Goal: Navigation & Orientation: Find specific page/section

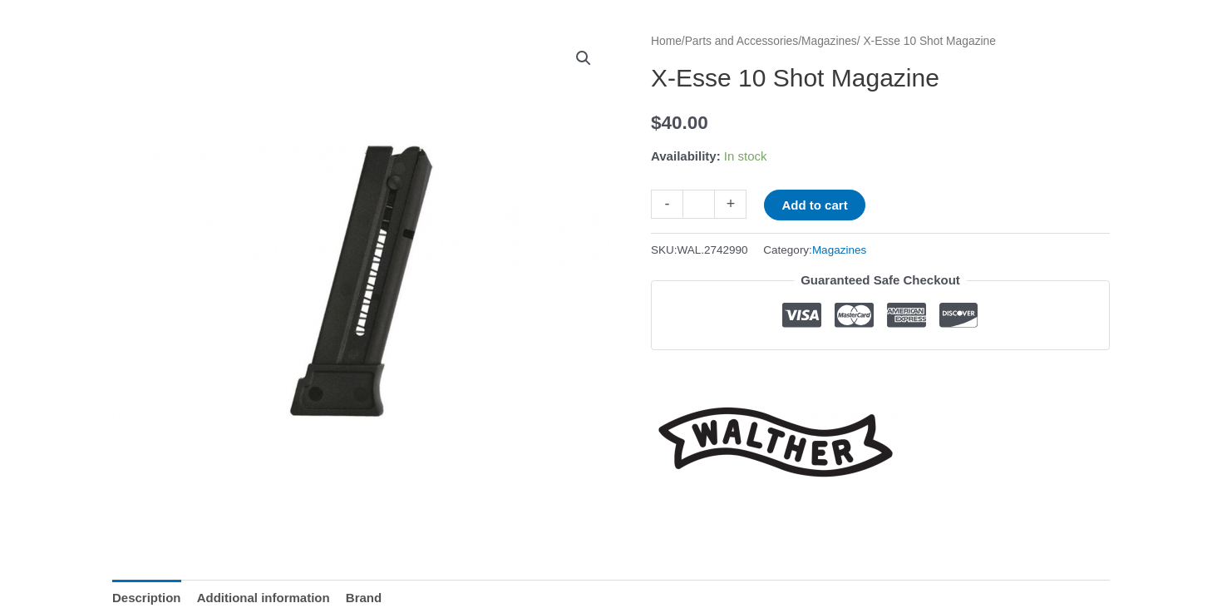
scroll to position [195, 0]
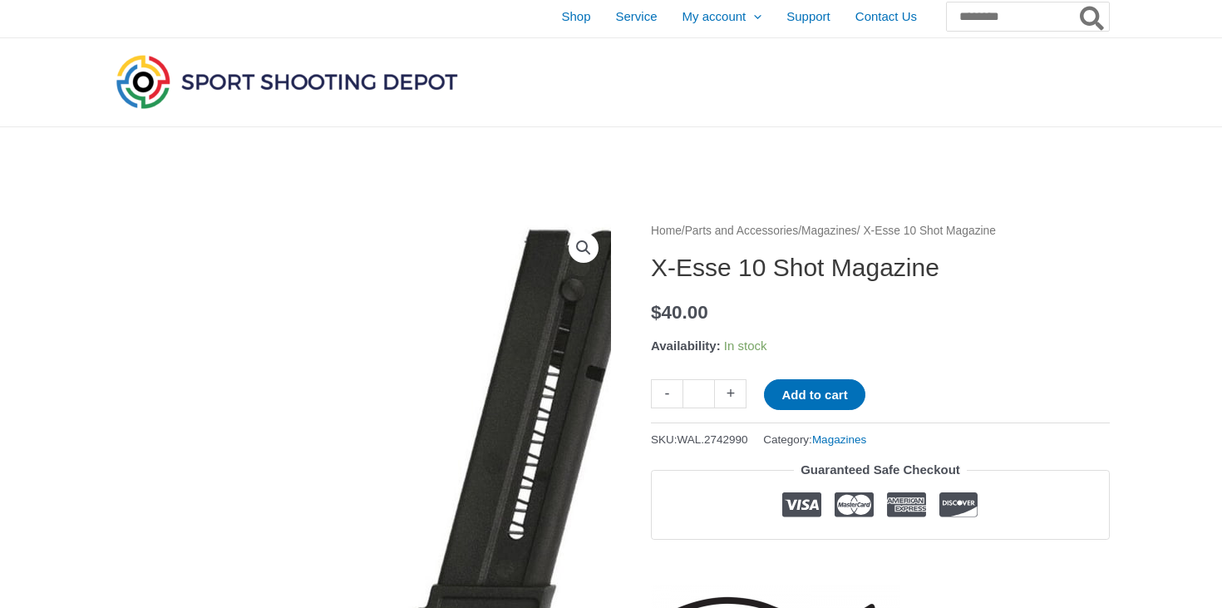
scroll to position [7, 0]
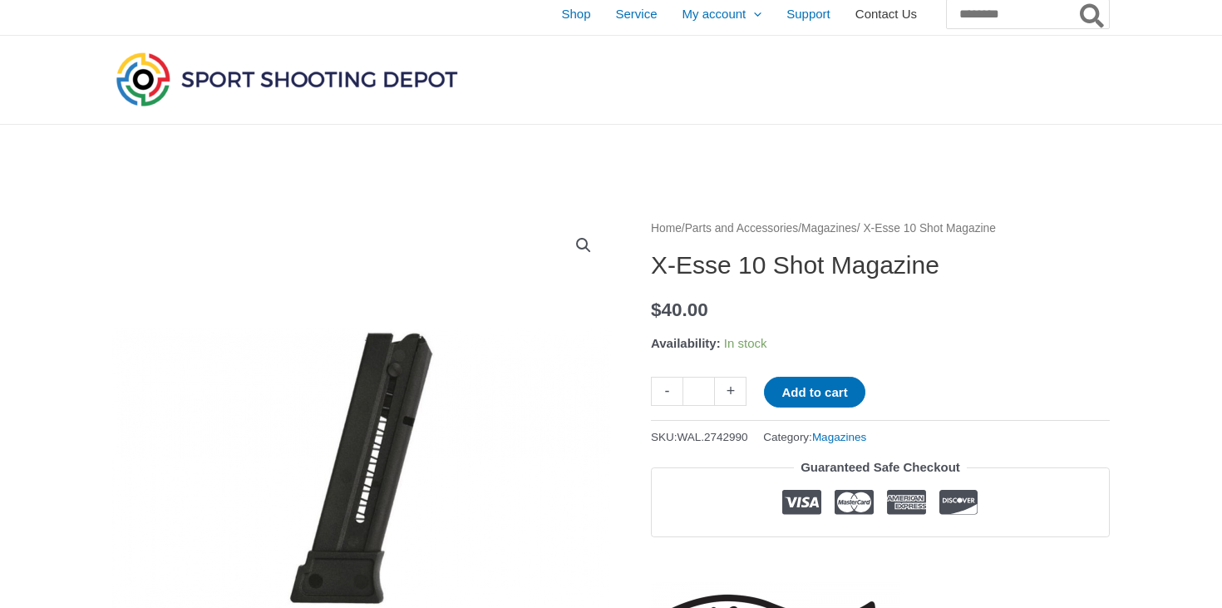
click at [876, 13] on span "Contact Us" at bounding box center [885, 14] width 61 height 42
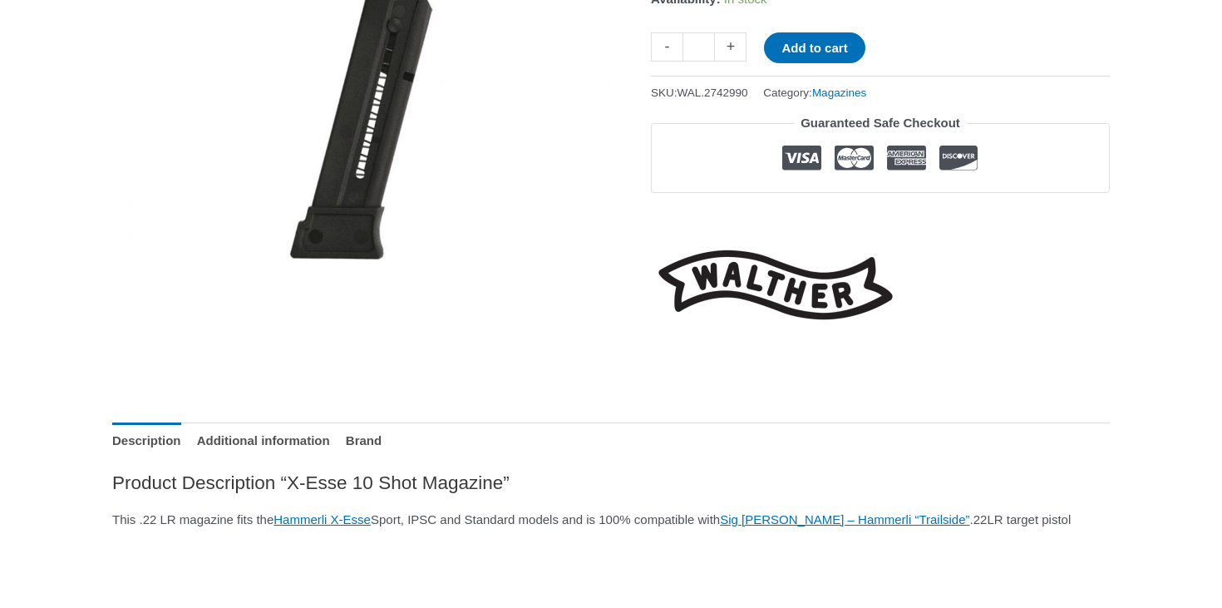
scroll to position [363, 0]
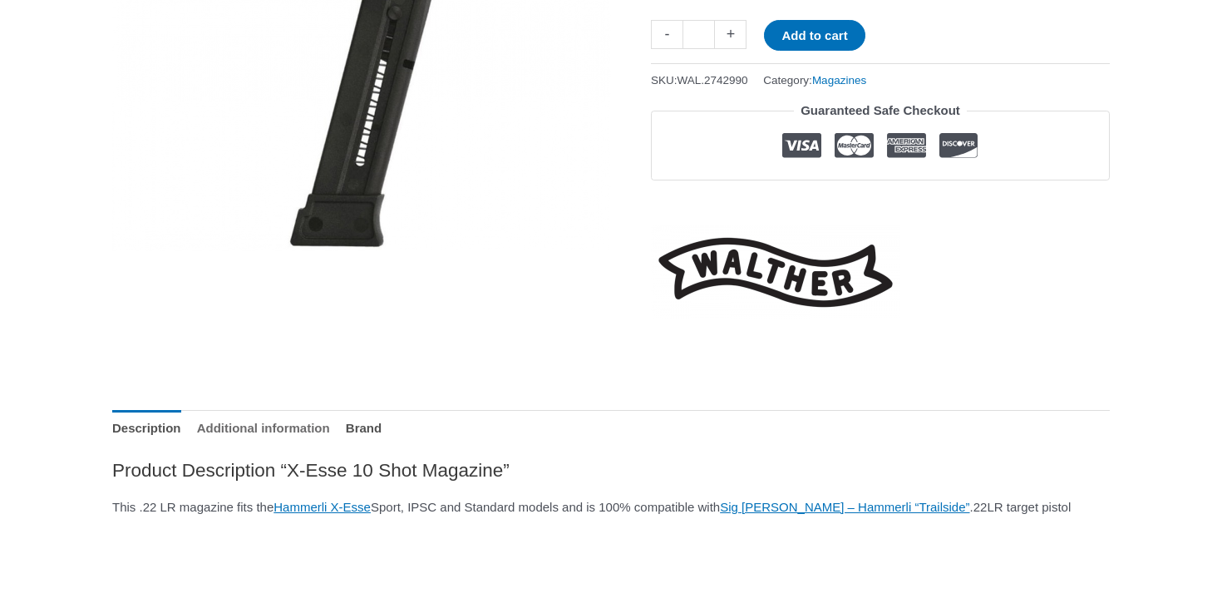
click at [316, 424] on link "Additional information" at bounding box center [263, 428] width 133 height 36
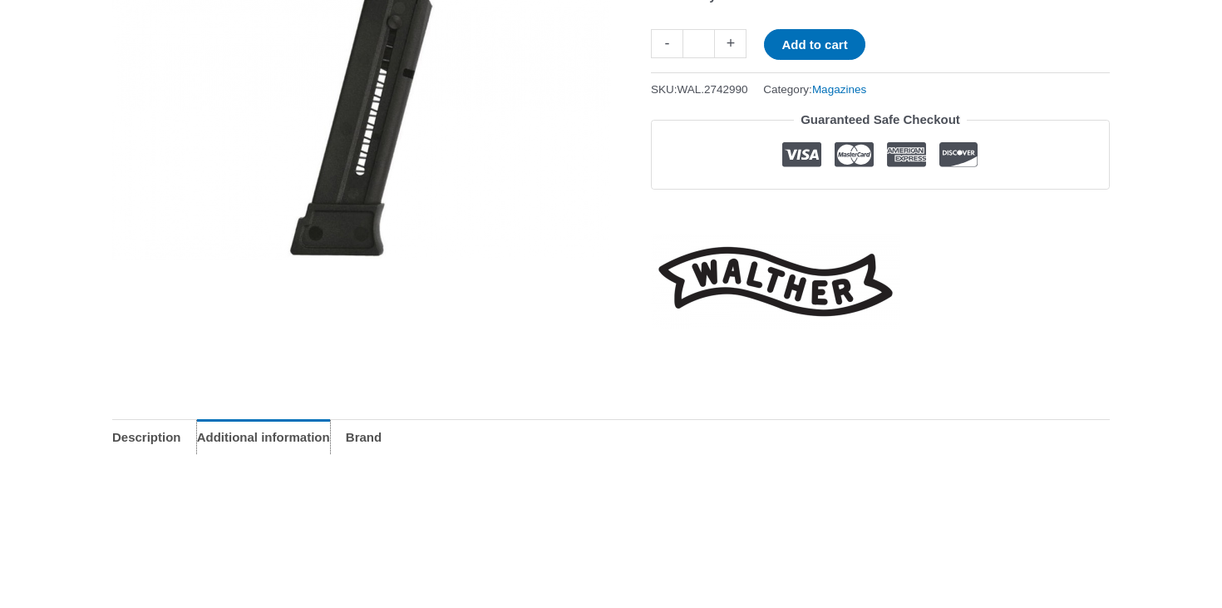
scroll to position [372, 0]
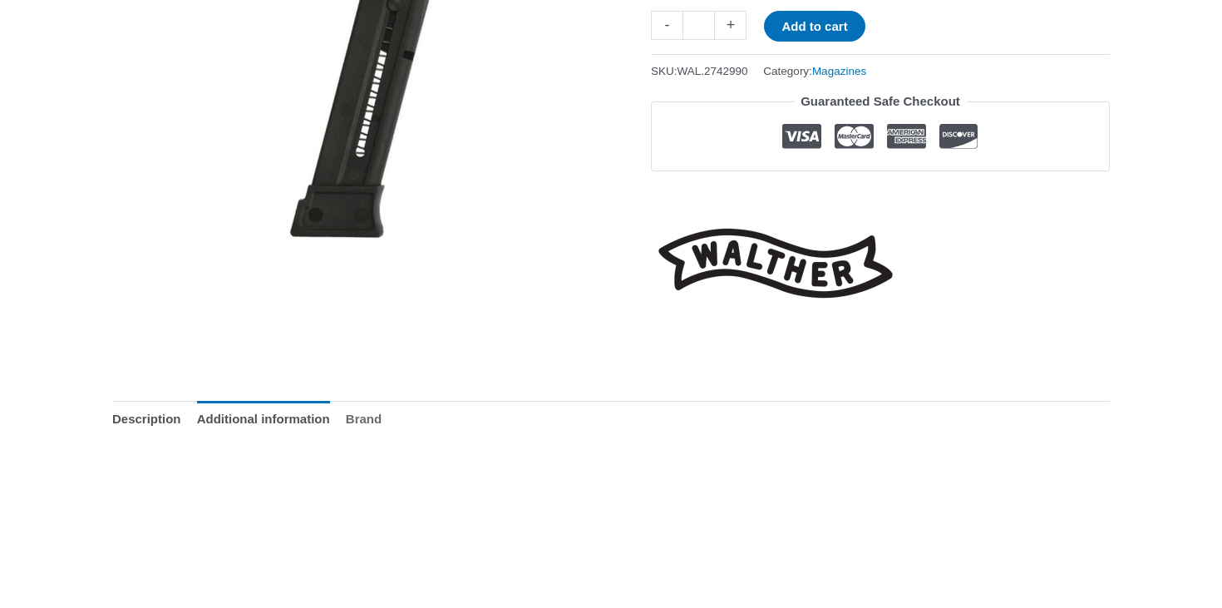
click at [381, 416] on link "Brand" at bounding box center [364, 419] width 36 height 36
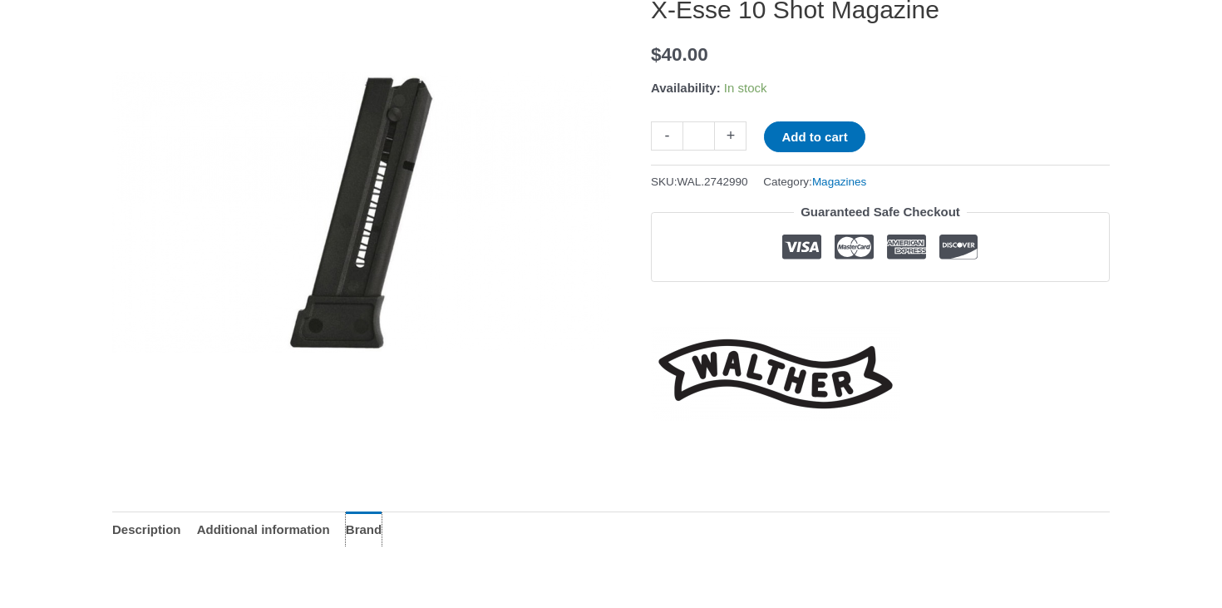
scroll to position [0, 0]
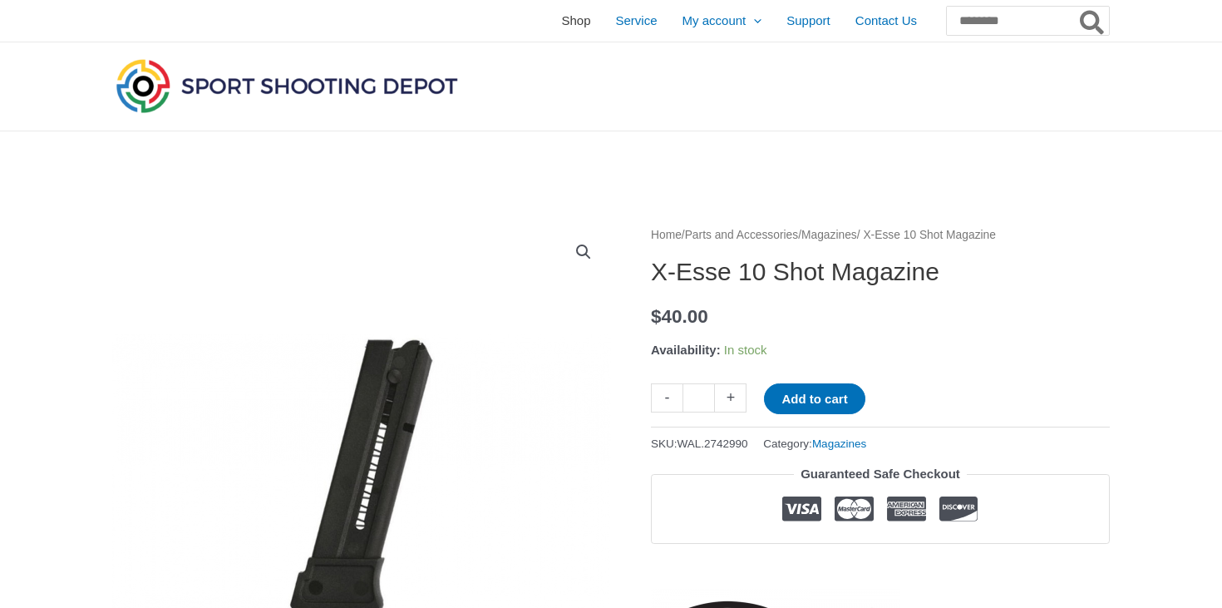
click at [561, 25] on span "Shop" at bounding box center [575, 21] width 29 height 42
